Goal: Task Accomplishment & Management: Use online tool/utility

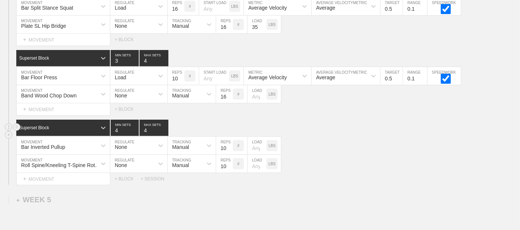
click at [318, 120] on div "Superset Block 4 MIN SETS 4 MAX SETS" at bounding box center [268, 128] width 504 height 16
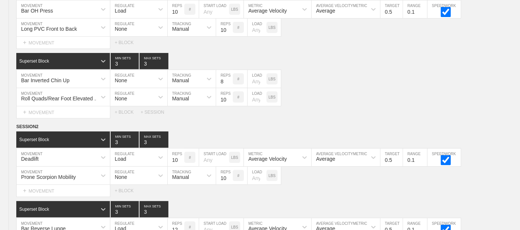
scroll to position [0, 0]
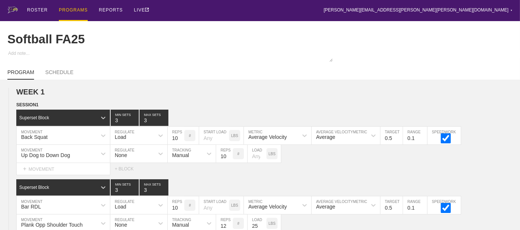
click at [73, 12] on div "PROGRAMS" at bounding box center [73, 10] width 29 height 21
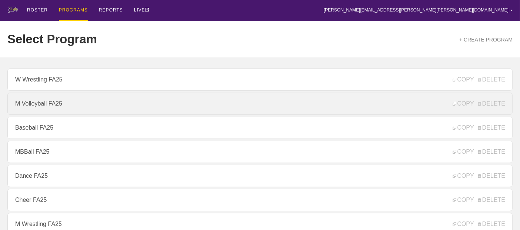
click at [92, 107] on link "M Volleyball FA25" at bounding box center [259, 104] width 505 height 22
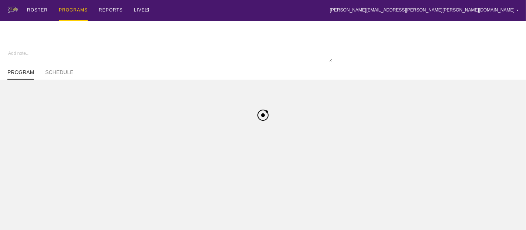
type textarea "x"
type input "M Volleyball FA25"
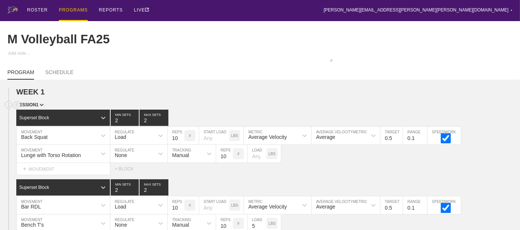
click at [271, 108] on div "SESSION 1" at bounding box center [268, 105] width 504 height 9
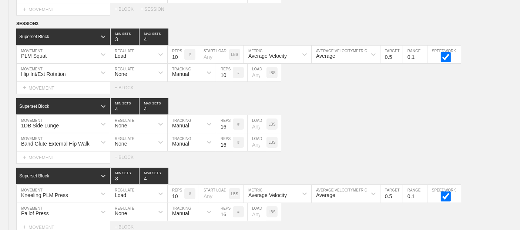
scroll to position [3002, 0]
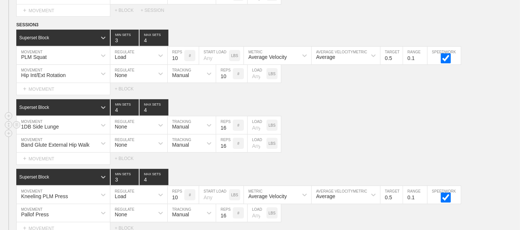
click at [351, 116] on div "1DB Side Lunge MOVEMENT None REGULATE Manual TRACKING 16 REPS # LOAD LBS" at bounding box center [260, 125] width 520 height 18
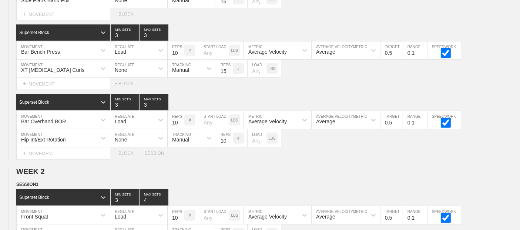
scroll to position [0, 0]
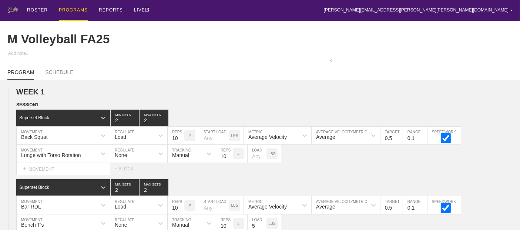
click at [73, 4] on div "PROGRAMS" at bounding box center [73, 10] width 29 height 21
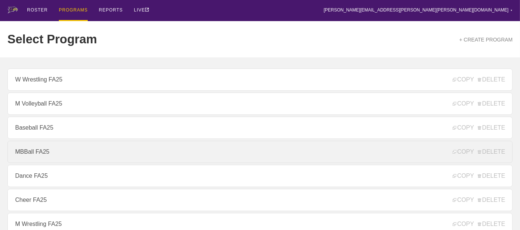
click at [61, 152] on link "MBBall FA25" at bounding box center [259, 152] width 505 height 22
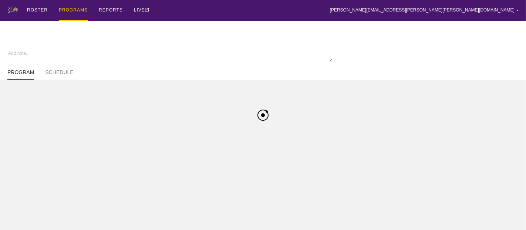
type textarea "x"
type input "MBBall FA25"
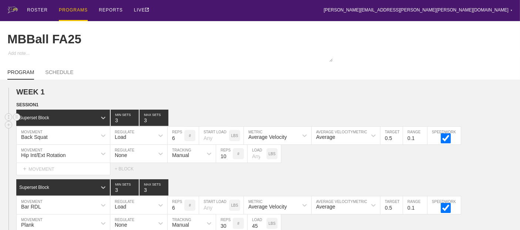
click at [279, 115] on div "Superset Block 3 MIN SETS 3 MAX SETS" at bounding box center [268, 118] width 504 height 16
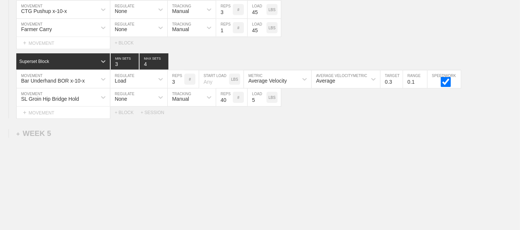
scroll to position [3643, 0]
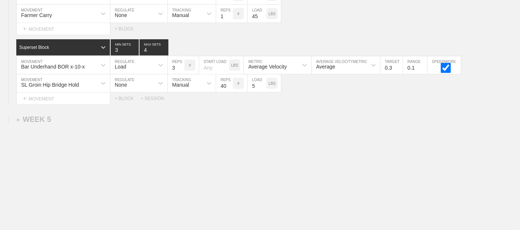
type textarea "x"
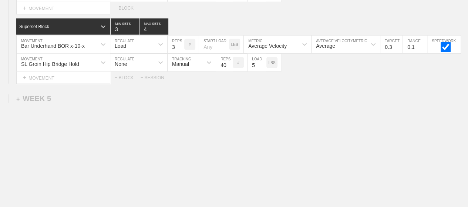
type input "10"
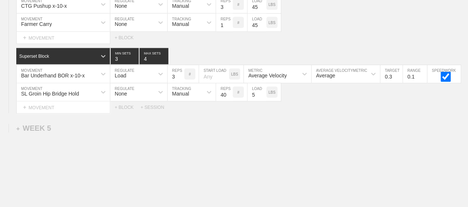
click at [274, 101] on div "Select... MOVEMENT + MOVEMENT + BLOCK + SESSION" at bounding box center [234, 107] width 468 height 12
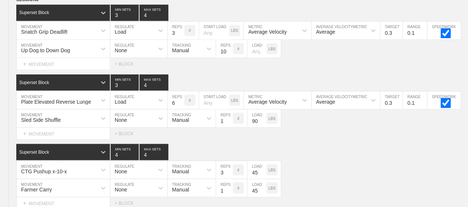
scroll to position [3456, 0]
